Goal: Find specific fact: Find specific fact

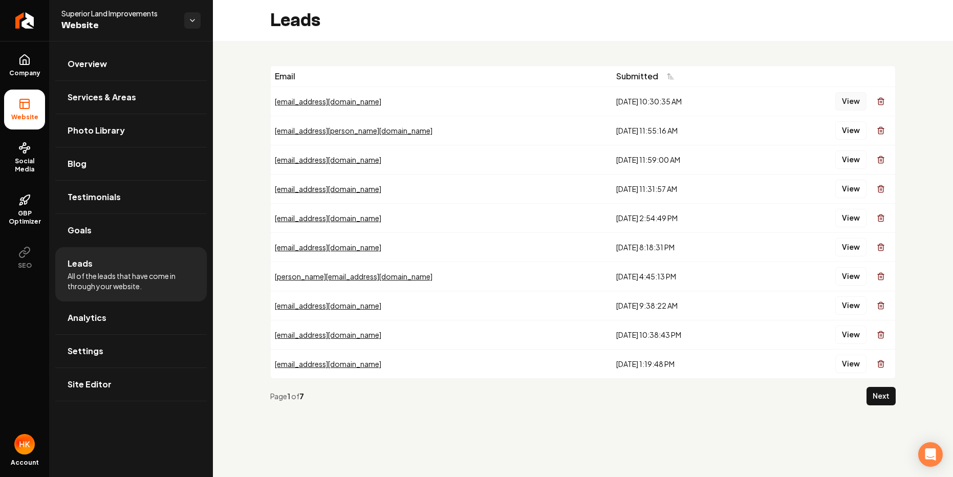
click at [853, 103] on button "View" at bounding box center [851, 101] width 31 height 18
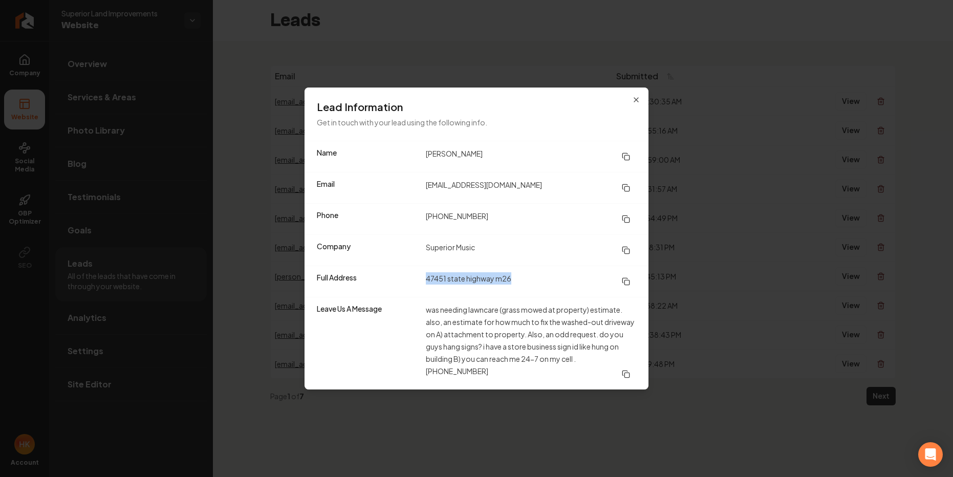
drag, startPoint x: 511, startPoint y: 278, endPoint x: 426, endPoint y: 280, distance: 85.0
click at [426, 280] on dd "47451 state highway m26" at bounding box center [531, 281] width 210 height 18
copy dd "47451 state highway m26"
click at [639, 99] on icon "button" at bounding box center [636, 100] width 8 height 8
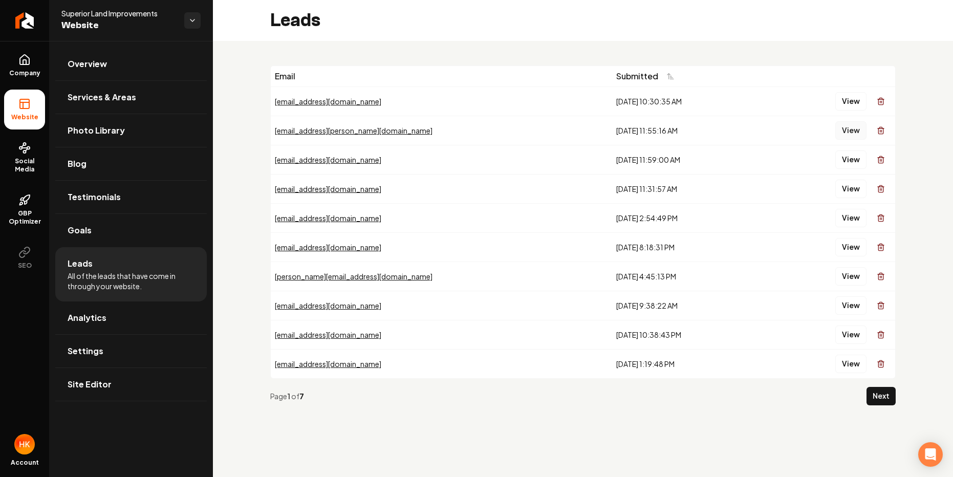
click at [843, 126] on button "View" at bounding box center [851, 130] width 31 height 18
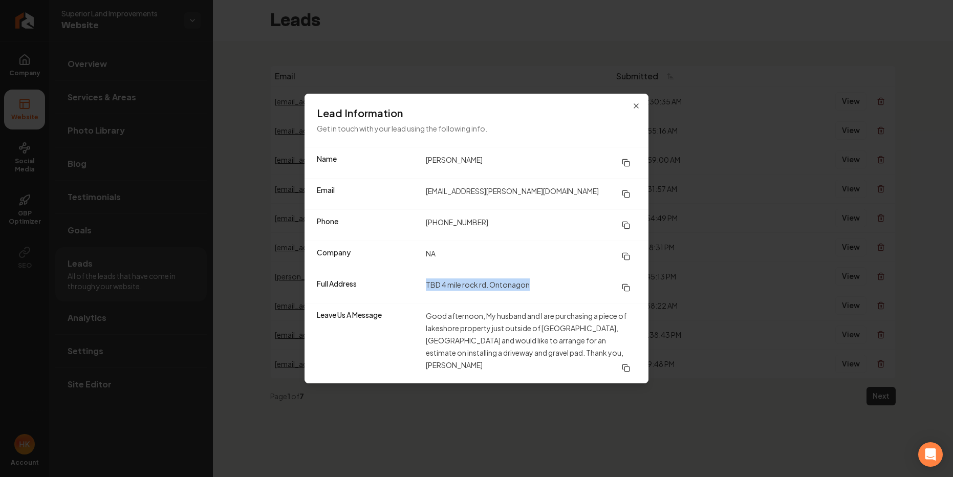
drag, startPoint x: 530, startPoint y: 293, endPoint x: 424, endPoint y: 288, distance: 106.1
click at [424, 288] on div "Full Address TBD [GEOGRAPHIC_DATA]. Ontonagon" at bounding box center [477, 287] width 344 height 31
copy dd "TBD 4 mile rock rd. Ontonagon"
